Goal: Transaction & Acquisition: Purchase product/service

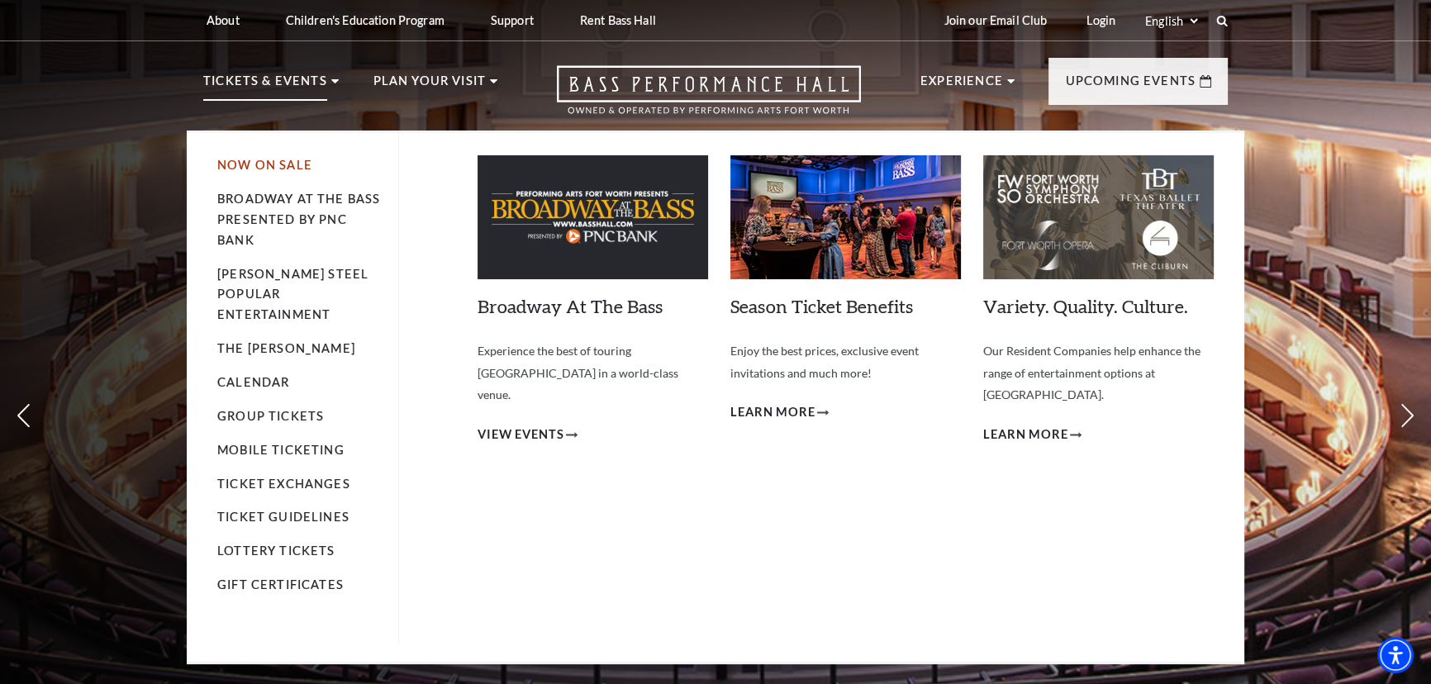
click at [297, 168] on link "Now On Sale" at bounding box center [264, 165] width 95 height 14
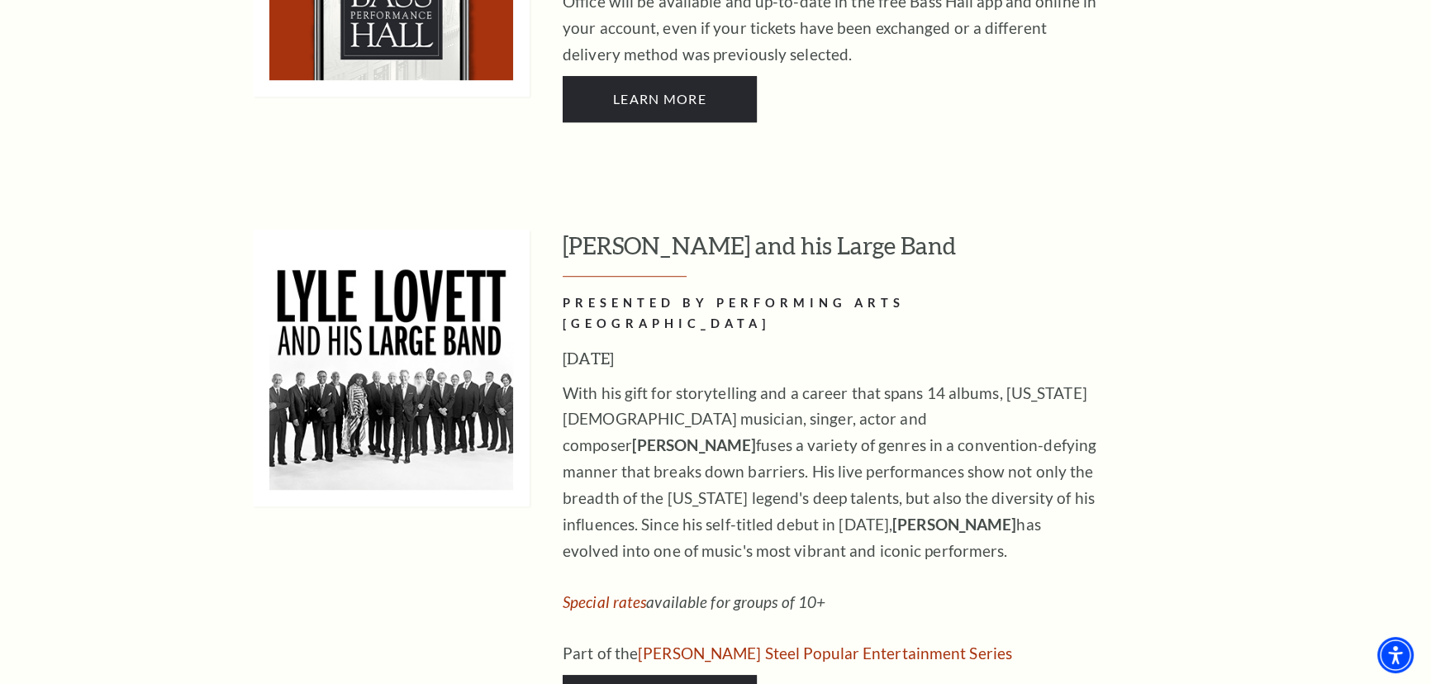
scroll to position [1502, 0]
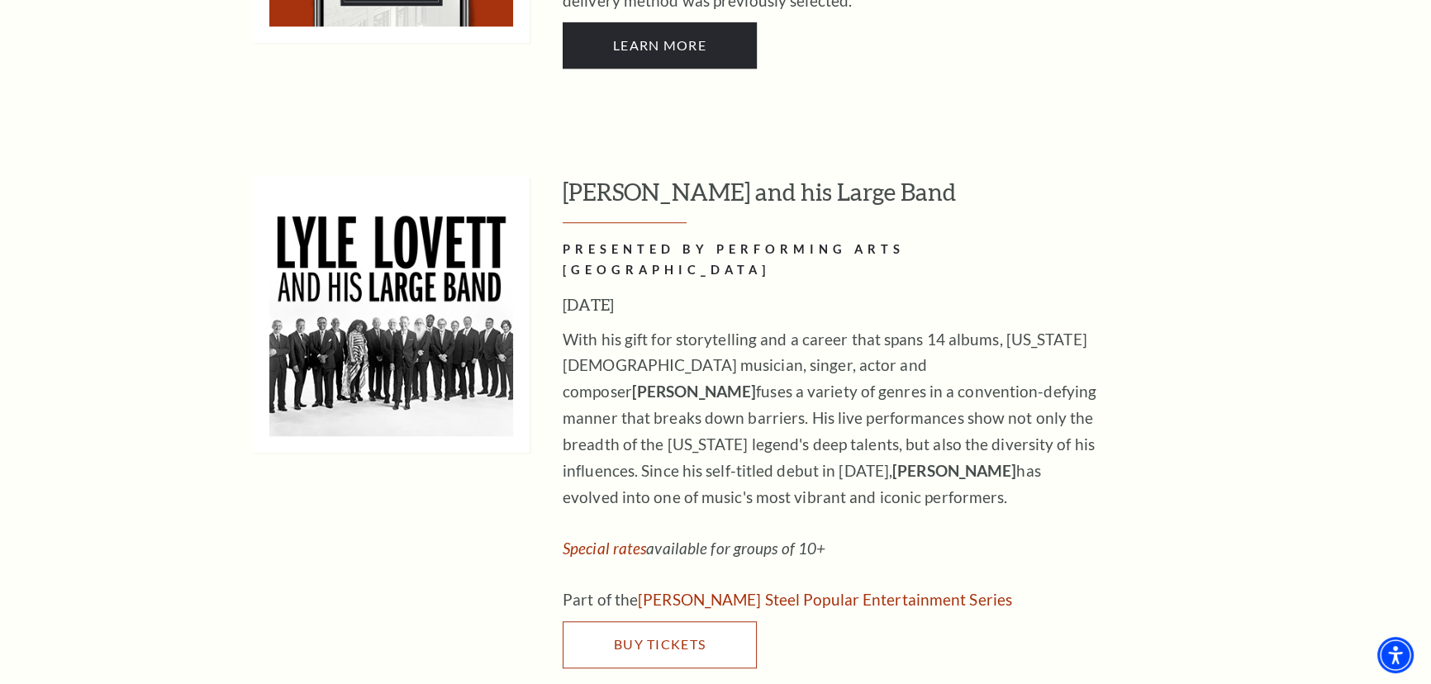
click at [656, 621] on link "Buy Tickets" at bounding box center [659, 644] width 194 height 46
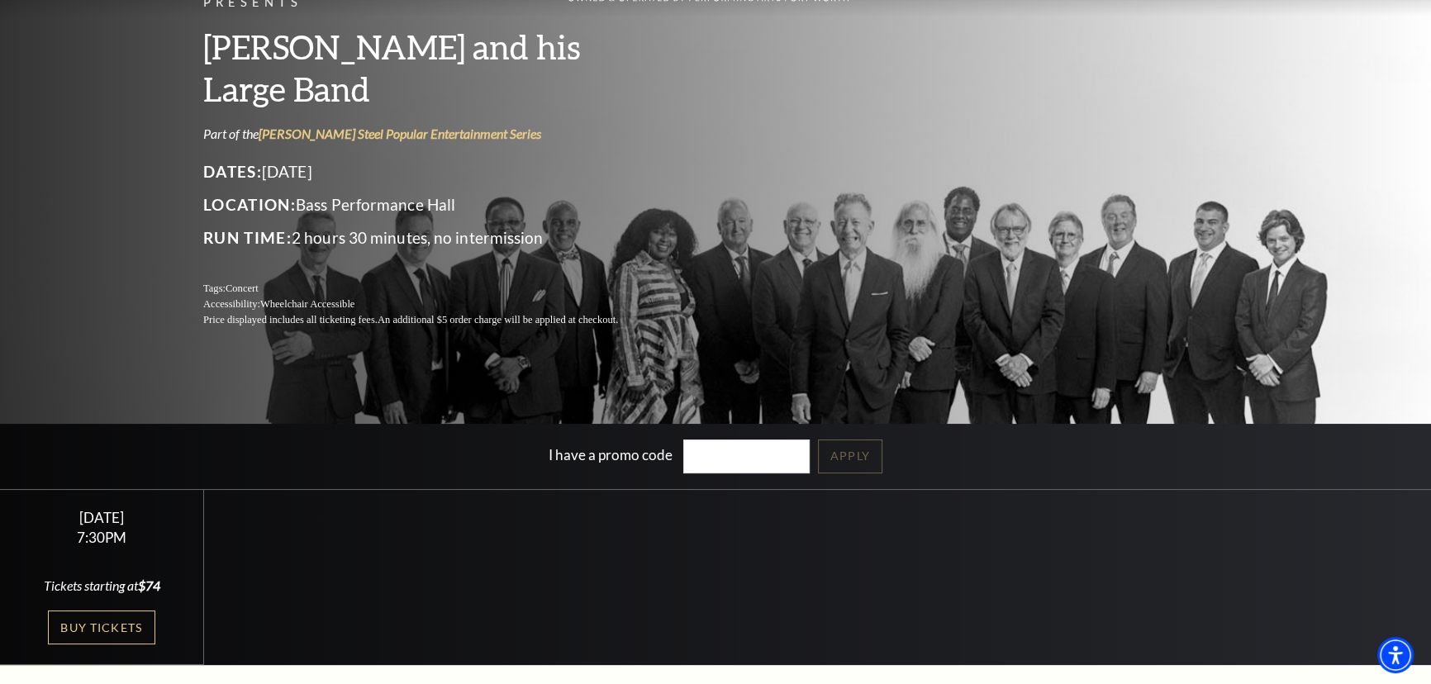
scroll to position [149, 0]
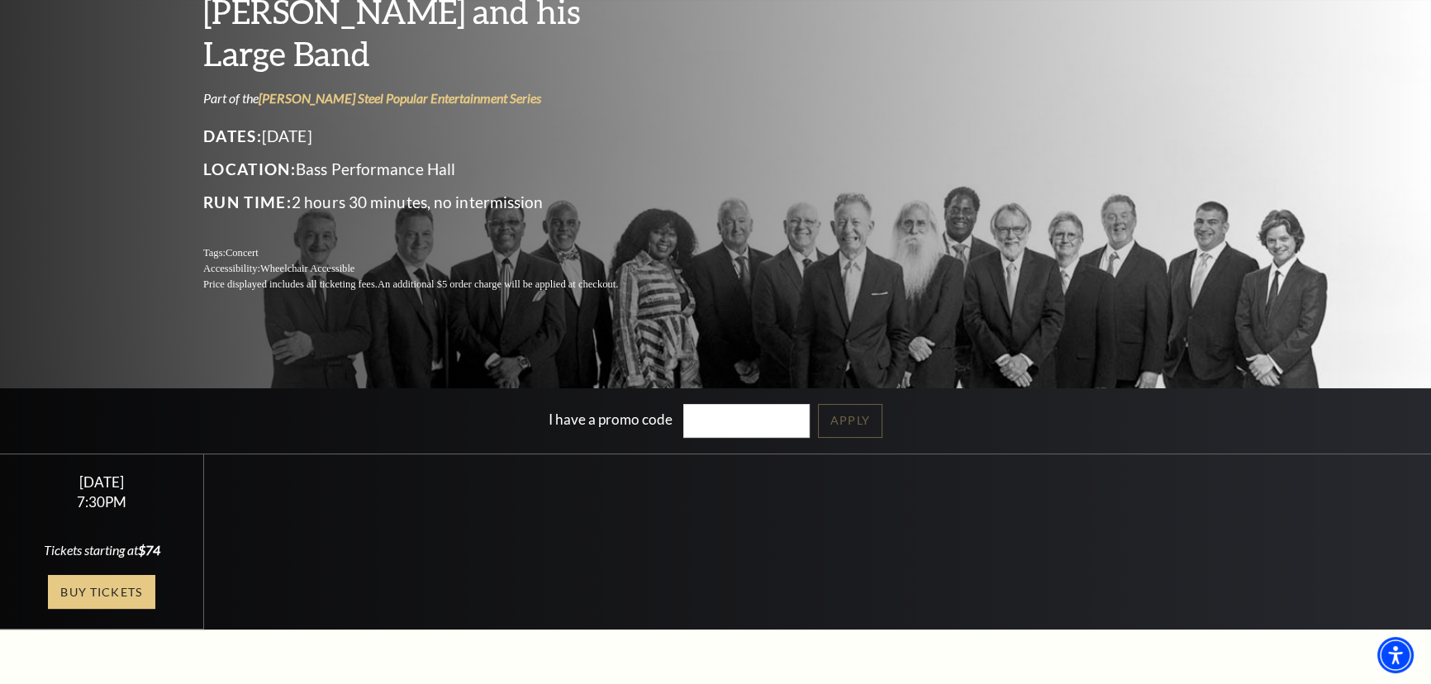
click at [133, 589] on link "Buy Tickets" at bounding box center [101, 592] width 107 height 34
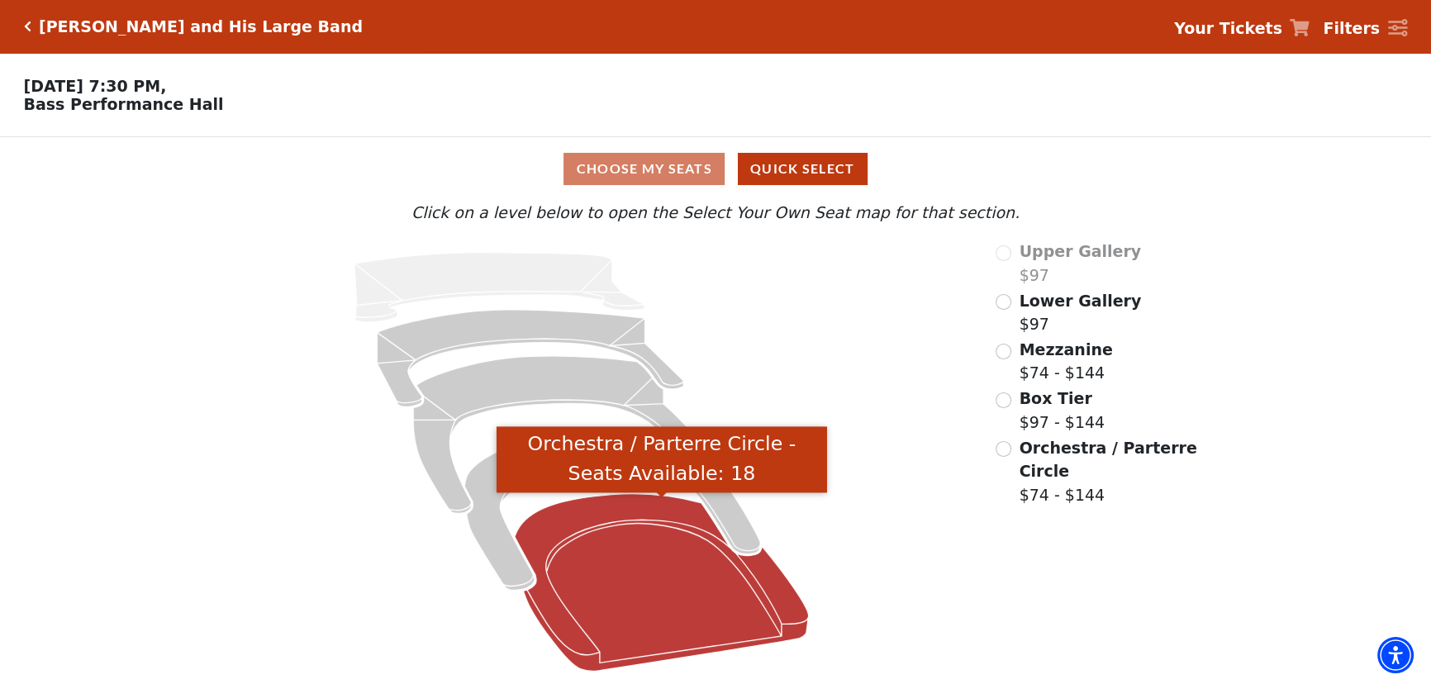
click at [776, 598] on icon "Orchestra / Parterre Circle - Seats Available: 18" at bounding box center [662, 583] width 294 height 178
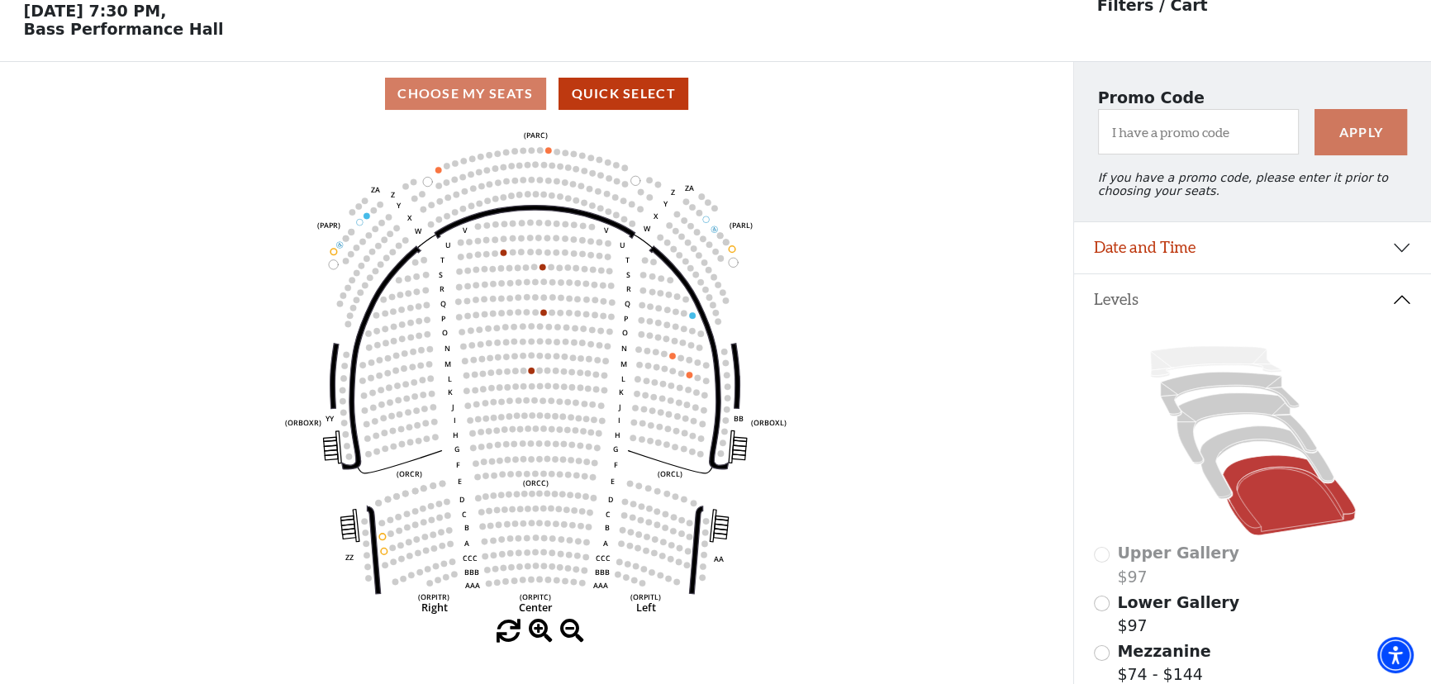
scroll to position [76, 0]
click at [1223, 494] on icon at bounding box center [1266, 461] width 134 height 73
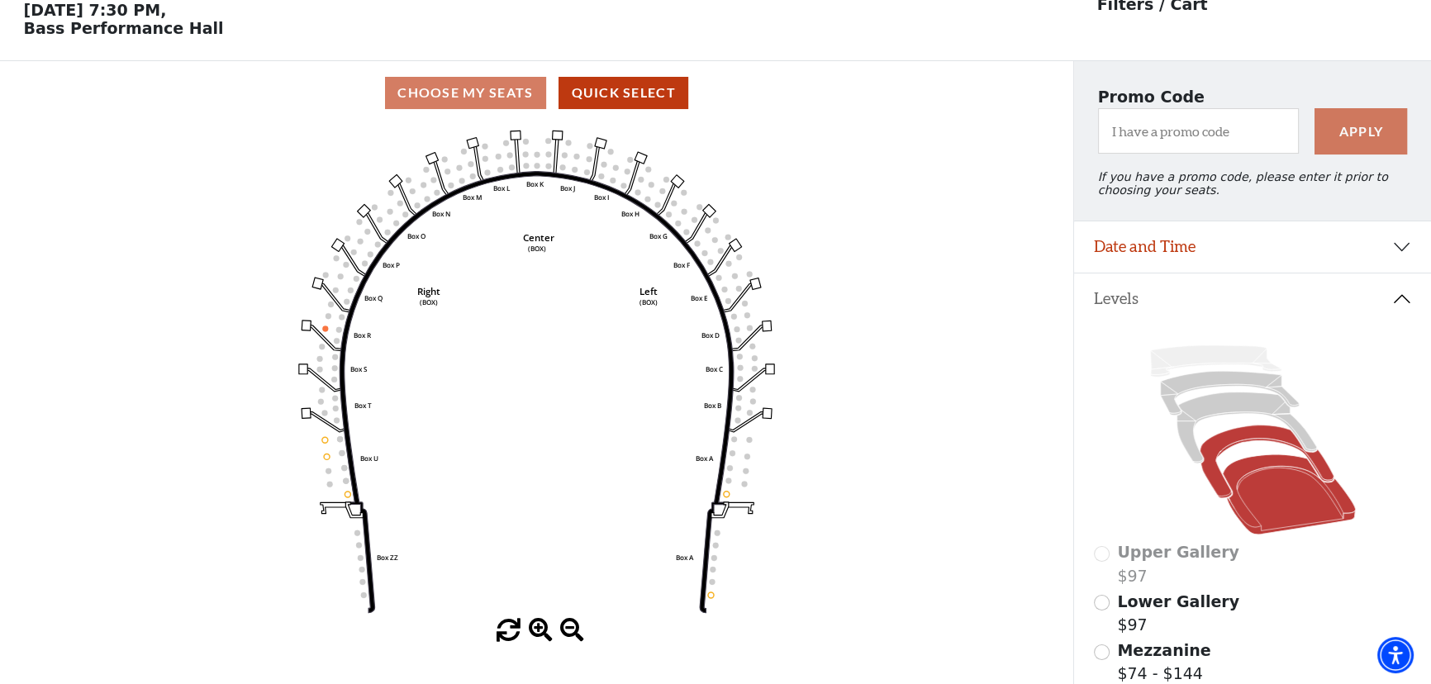
click at [1284, 482] on icon at bounding box center [1288, 494] width 133 height 80
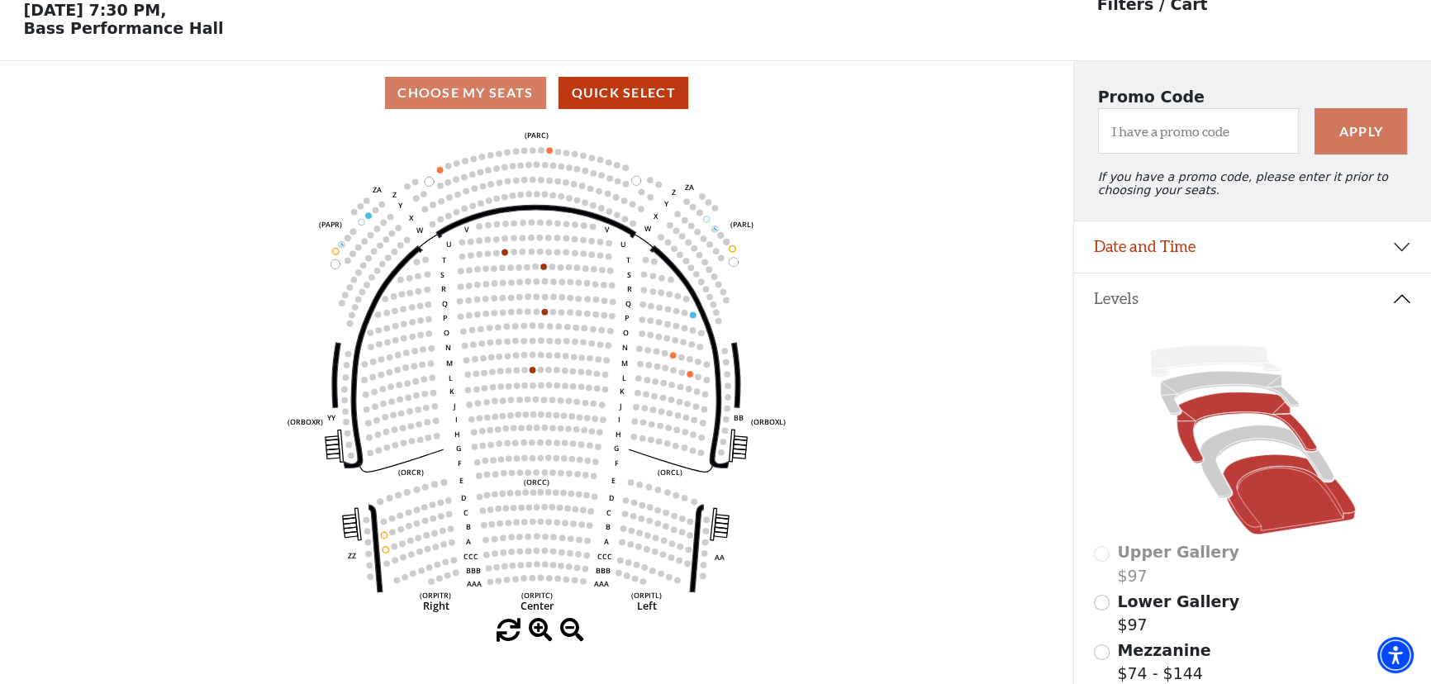
click at [1232, 415] on icon at bounding box center [1246, 427] width 140 height 71
